Goal: Transaction & Acquisition: Purchase product/service

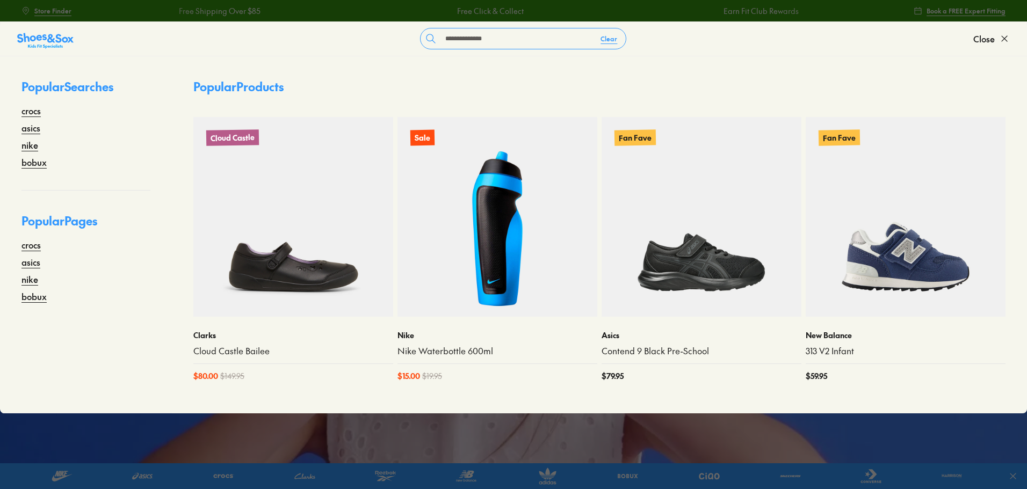
type input "**********"
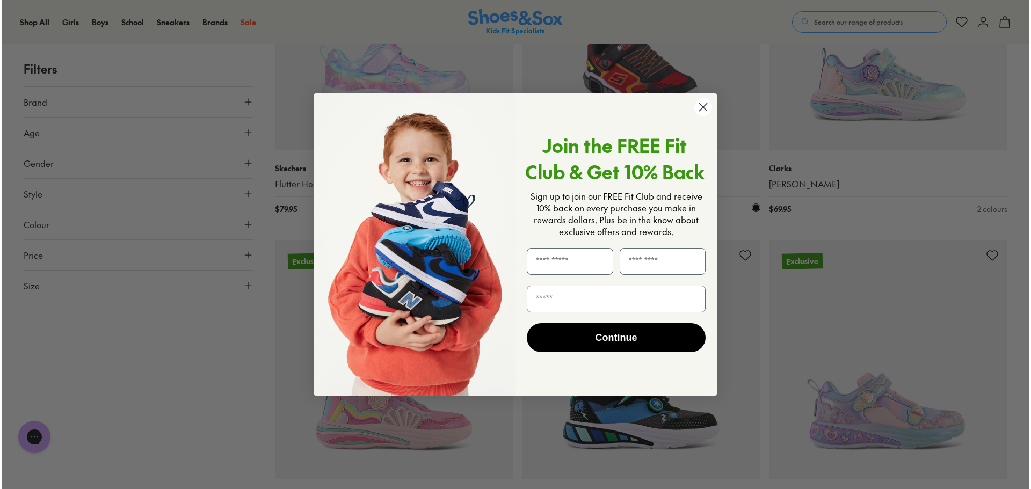
scroll to position [1238, 0]
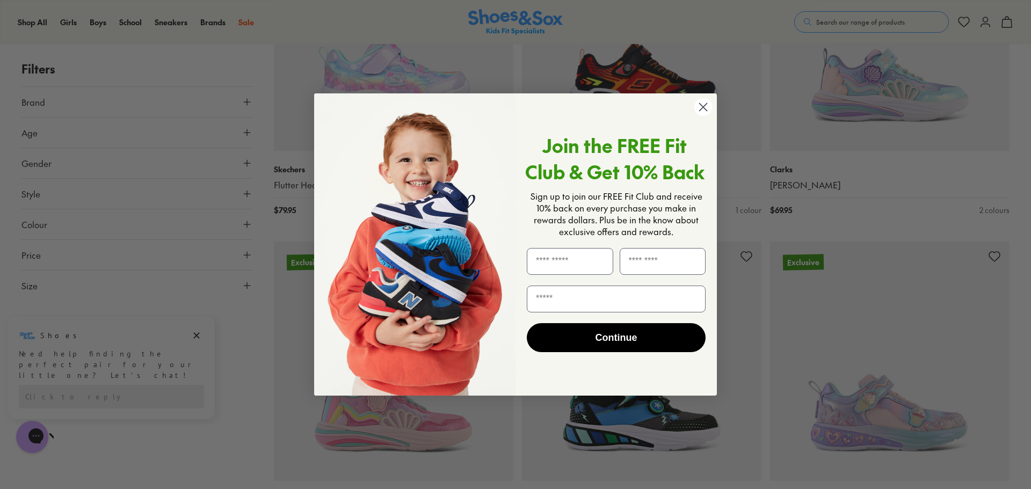
click at [703, 103] on circle "Close dialog" at bounding box center [703, 107] width 18 height 18
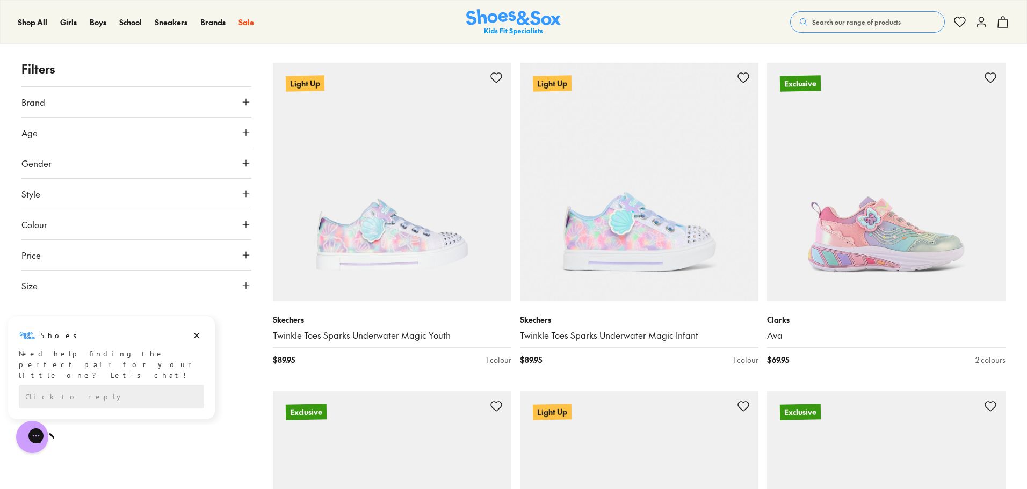
scroll to position [2090, 0]
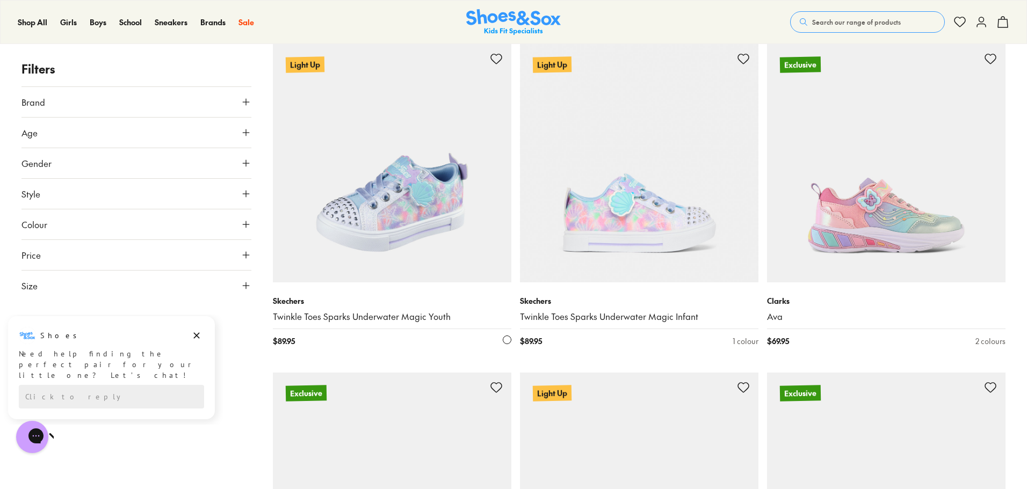
click at [384, 207] on img at bounding box center [392, 163] width 238 height 238
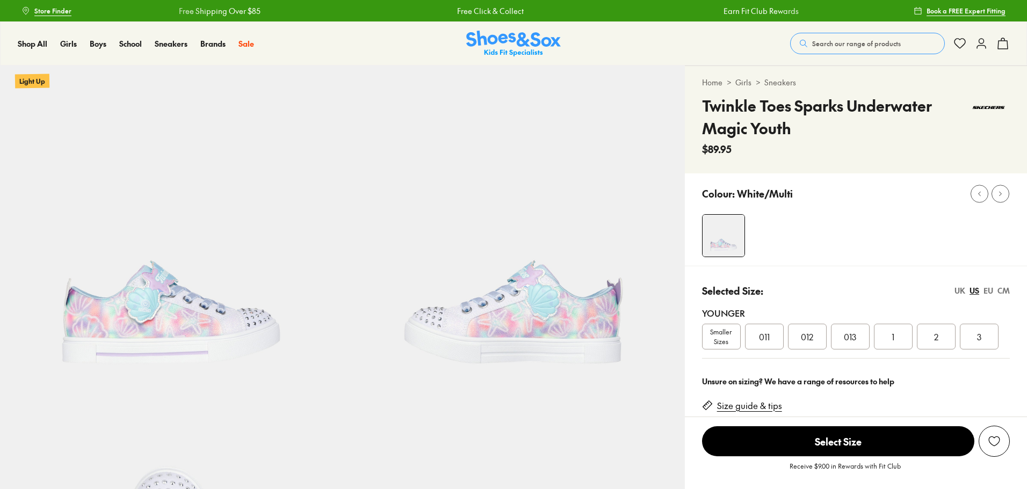
select select "*"
click at [725, 332] on span "Smaller Sizes" at bounding box center [721, 336] width 38 height 19
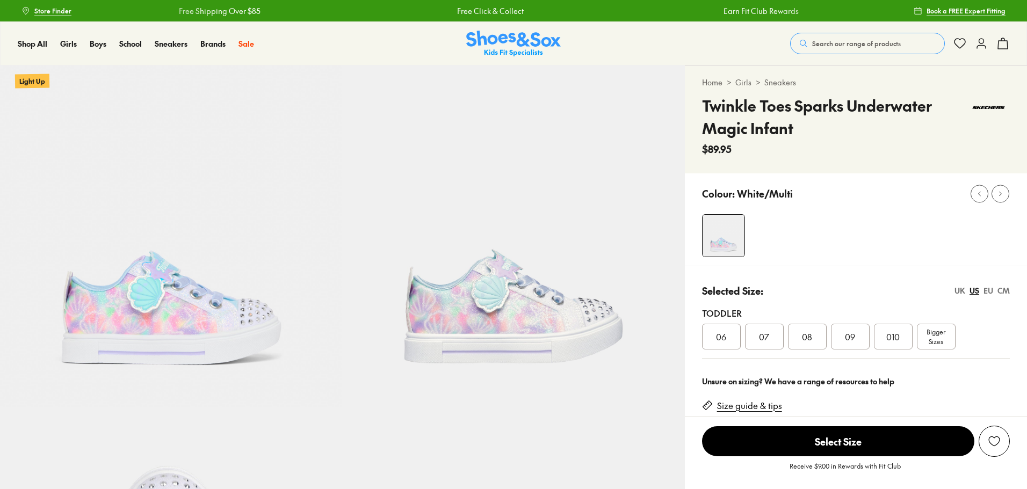
select select "*"
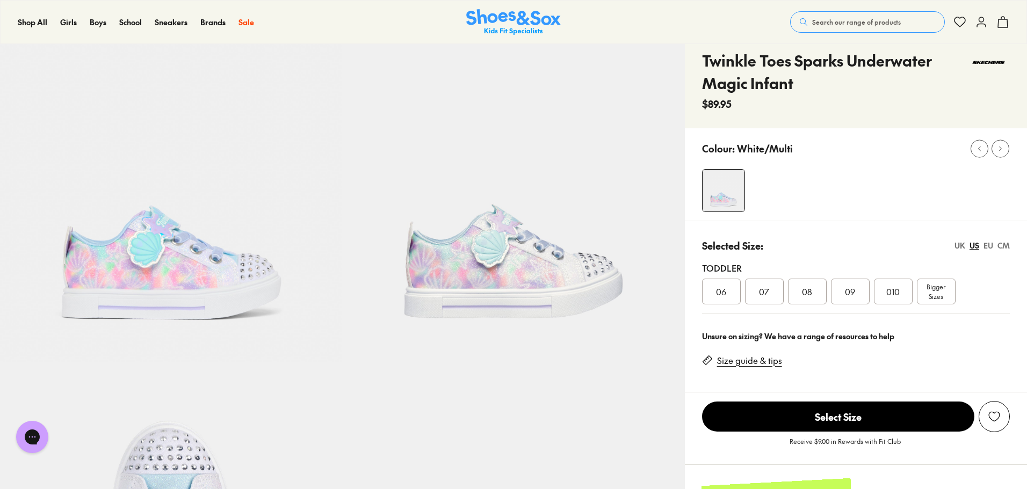
scroll to position [107, 0]
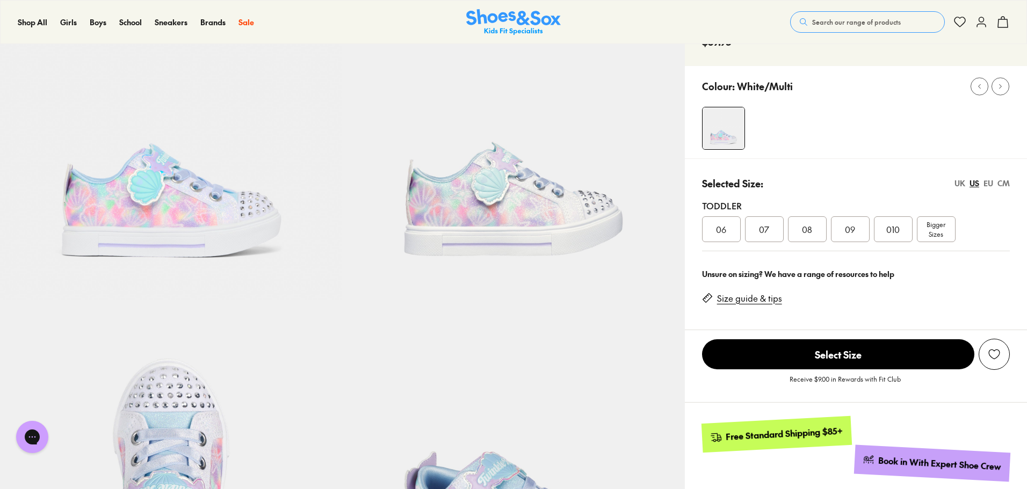
click at [899, 226] on span "010" at bounding box center [892, 229] width 13 height 13
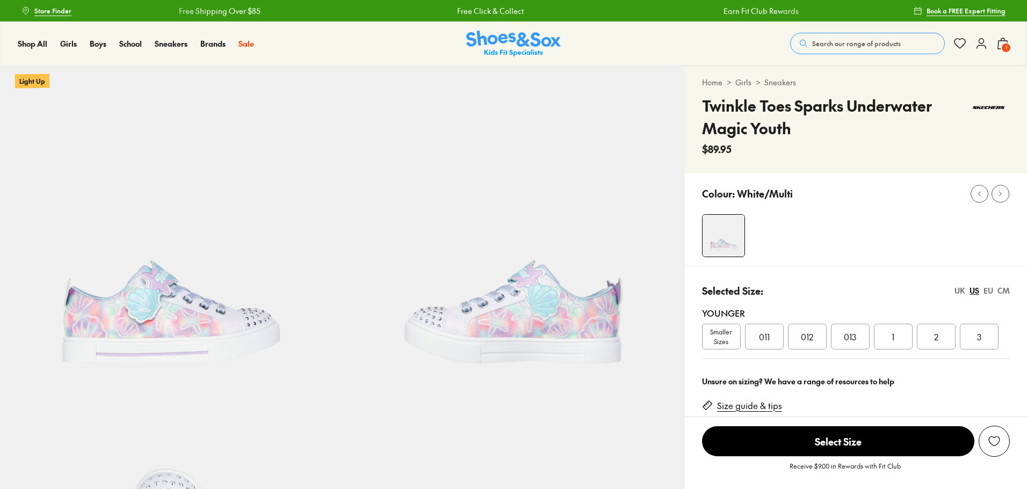
select select "*"
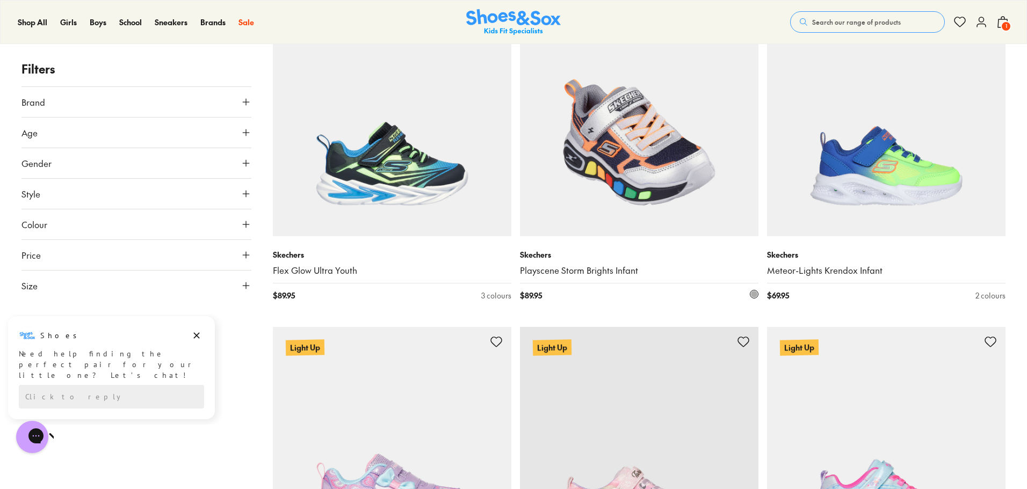
click at [633, 181] on img at bounding box center [639, 117] width 238 height 238
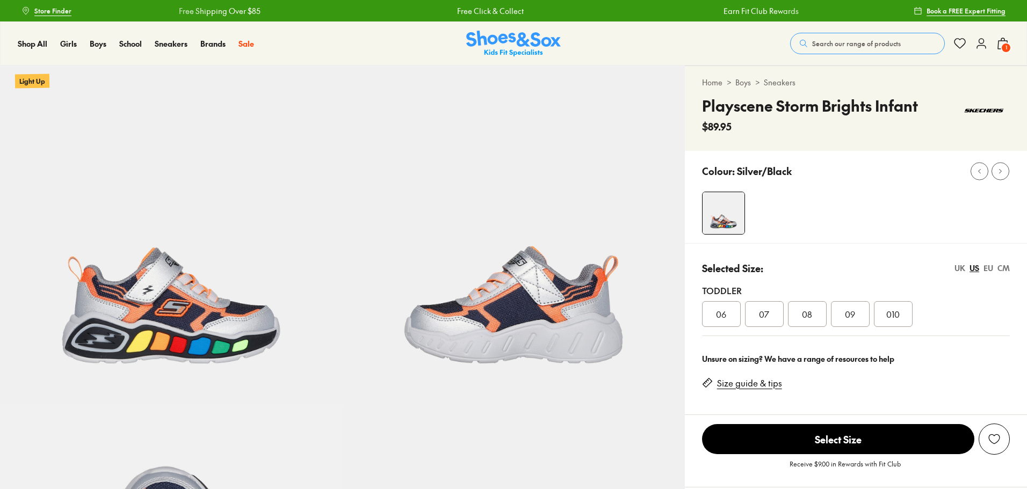
select select "*"
click at [898, 316] on span "010" at bounding box center [892, 314] width 13 height 13
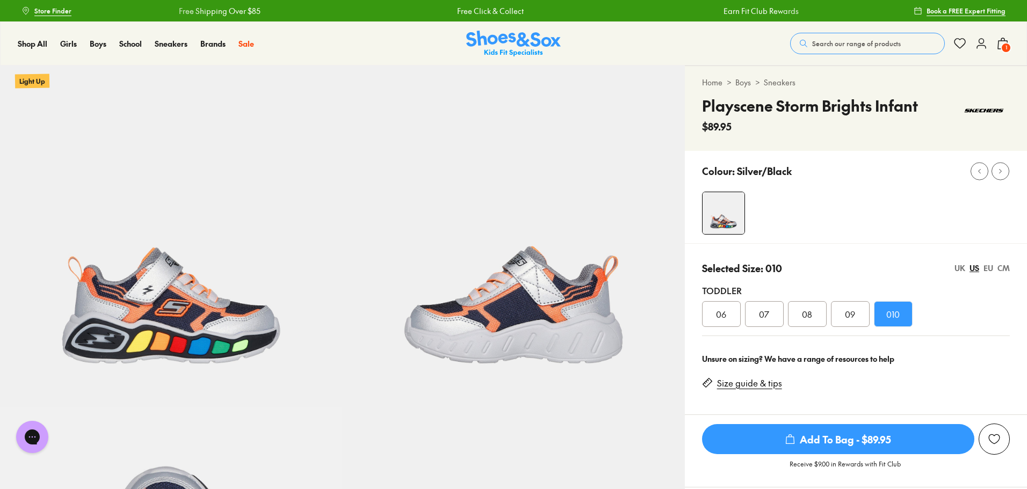
click at [861, 428] on span "Add To Bag - $89.95" at bounding box center [838, 439] width 272 height 30
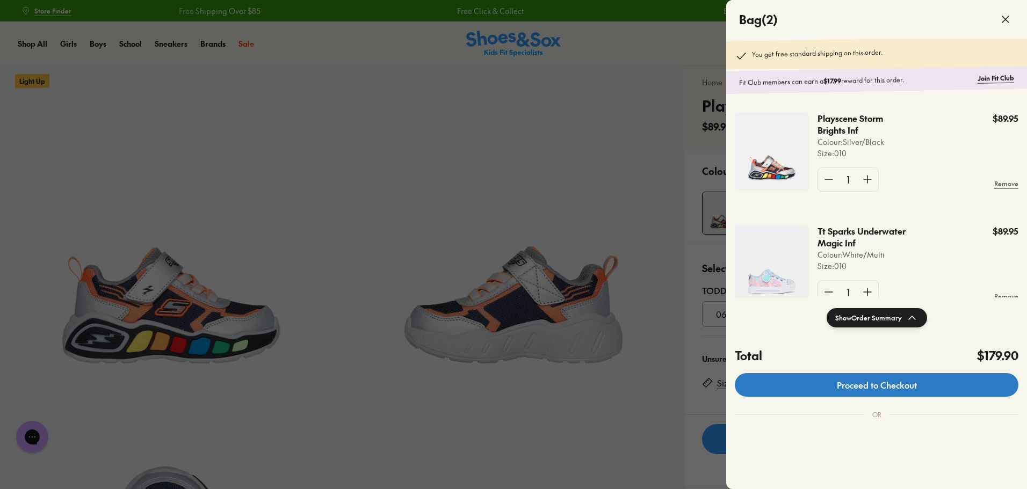
click at [926, 386] on link "Proceed to Checkout" at bounding box center [877, 385] width 284 height 24
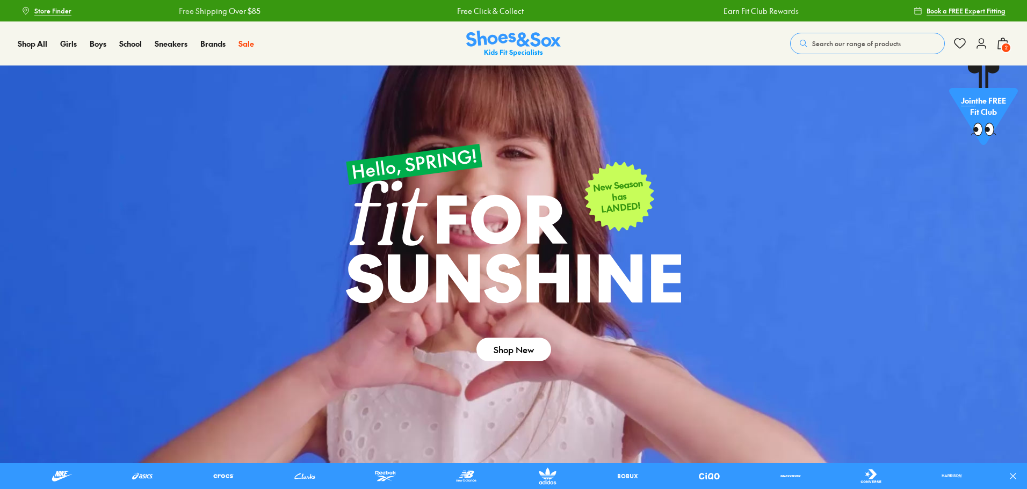
click at [851, 44] on span "Search our range of products" at bounding box center [856, 44] width 89 height 10
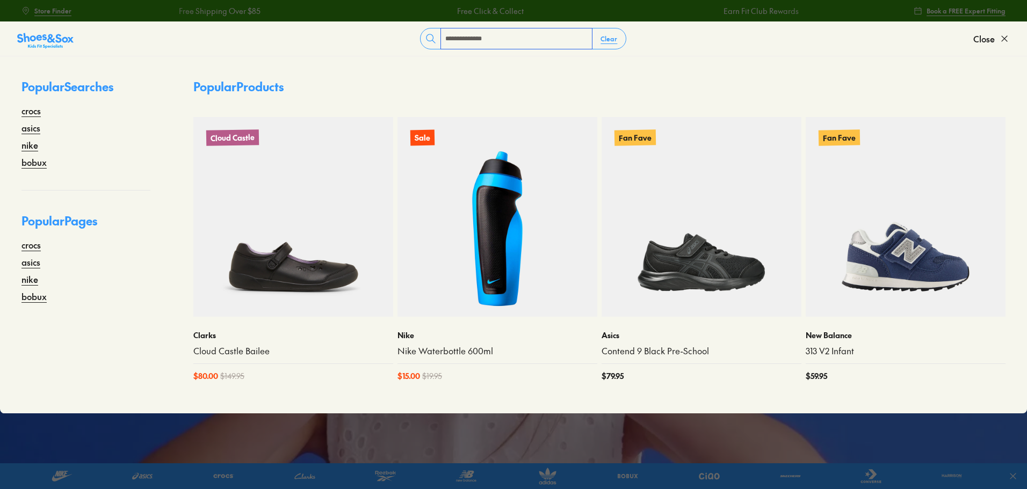
type input "**********"
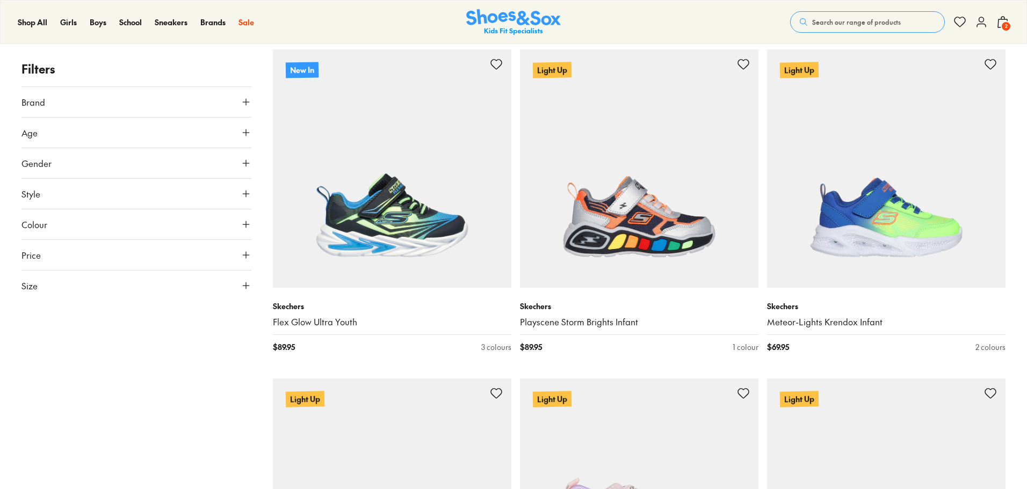
scroll to position [107, 0]
